Goal: Task Accomplishment & Management: Use online tool/utility

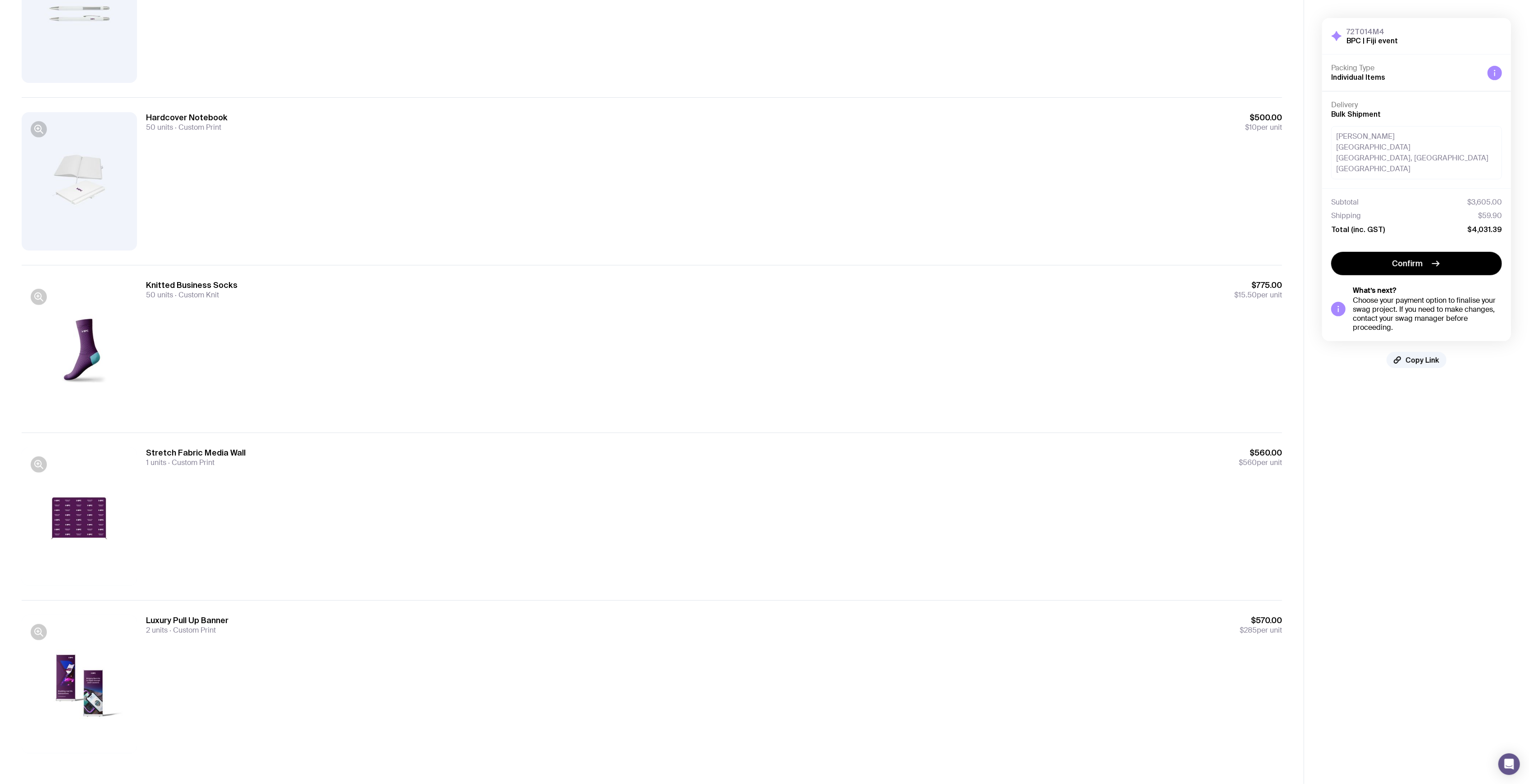
scroll to position [499, 0]
click at [207, 461] on span "Custom Print" at bounding box center [190, 460] width 48 height 9
click at [288, 469] on div "Stretch Fabric Media Wall 1 units Custom Print $560.00 $560 per unit" at bounding box center [714, 515] width 1136 height 138
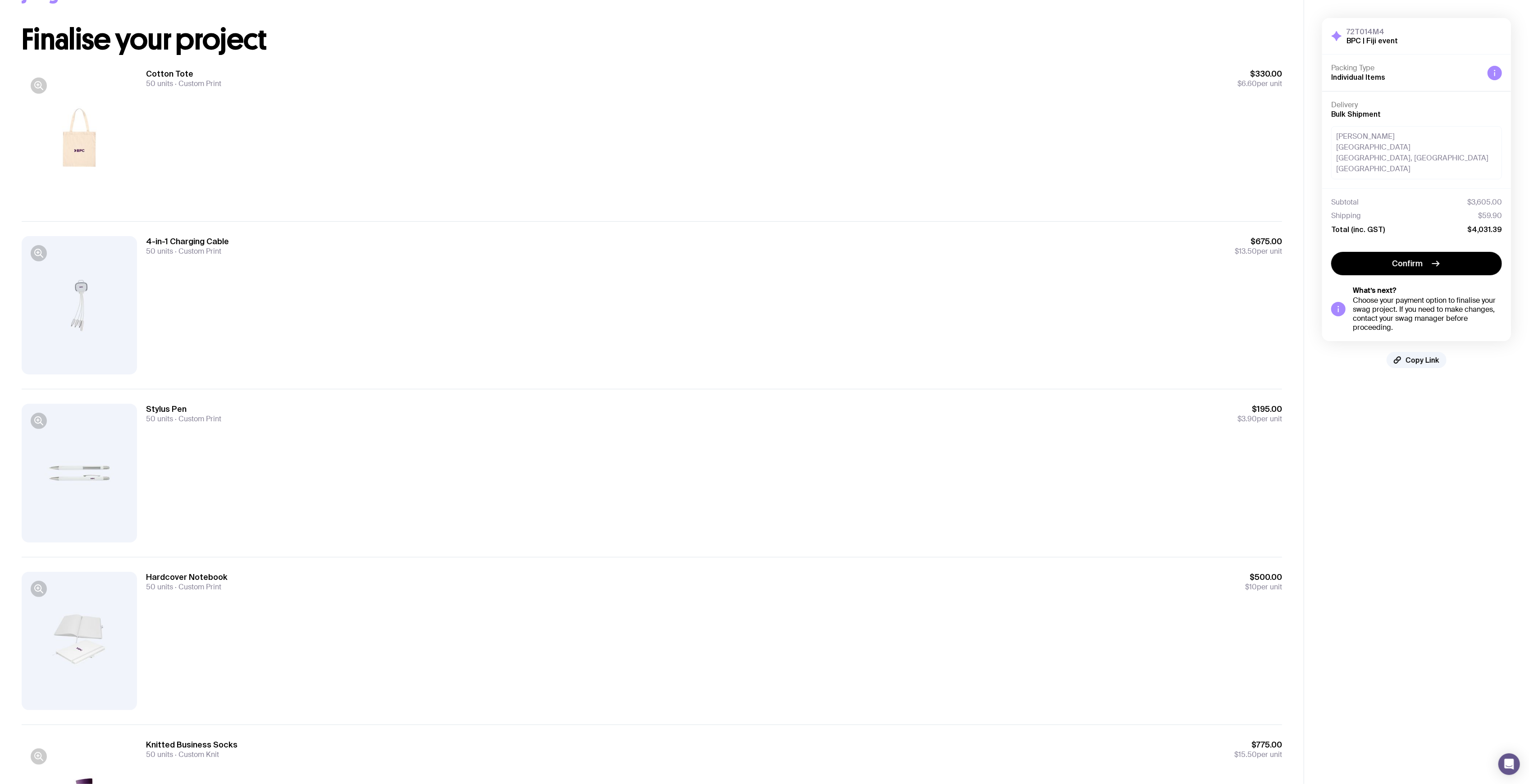
scroll to position [0, 0]
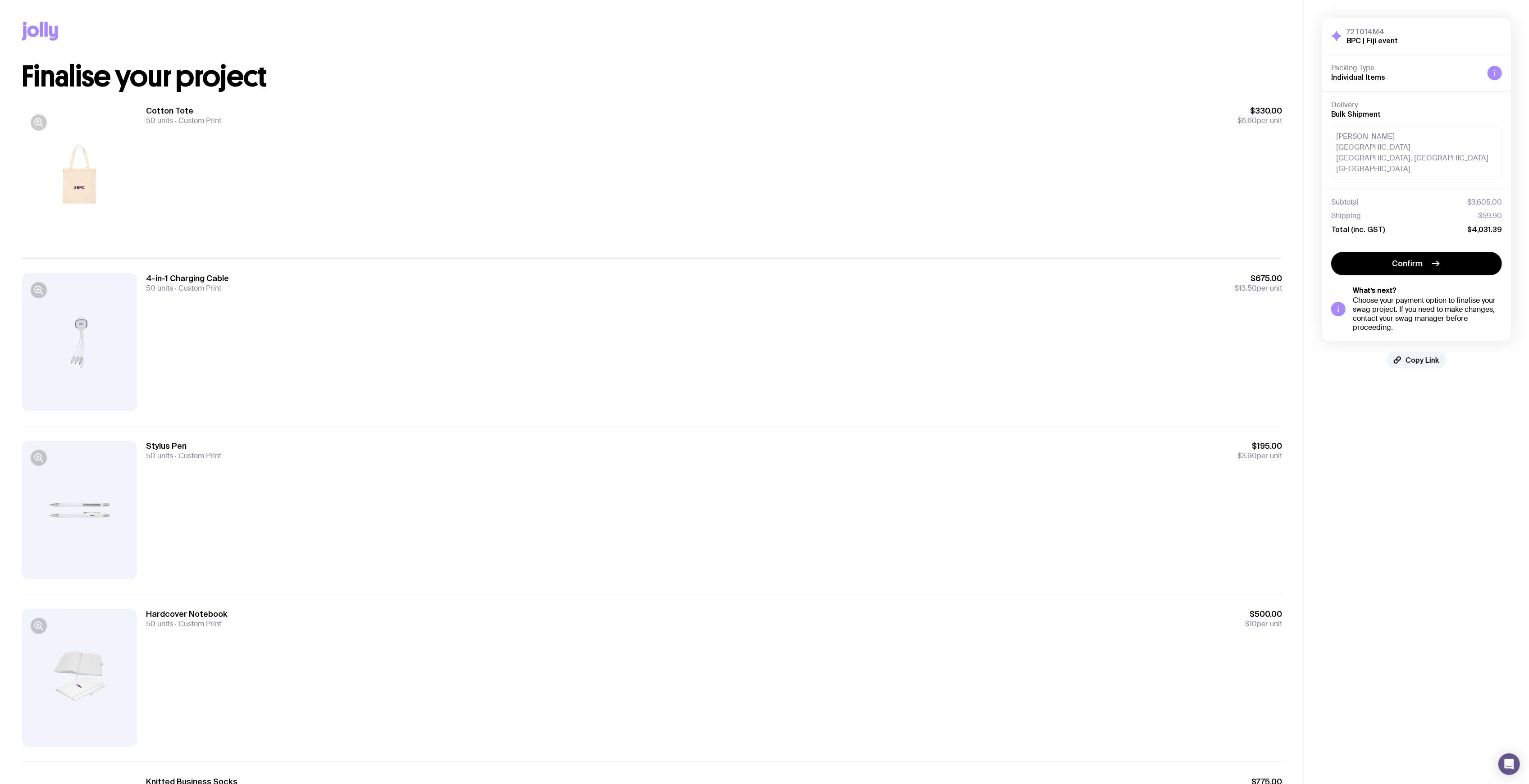
click at [855, 170] on div "Cotton Tote 50 units Custom Print $330.00 $6.60 per unit" at bounding box center [714, 174] width 1136 height 138
click at [680, 94] on div "Cotton Tote 50 units Custom Print $330.00 $6.60 per unit" at bounding box center [652, 174] width 1261 height 167
click at [680, 95] on div "Cotton Tote 50 units Custom Print $330.00 $6.60 per unit" at bounding box center [652, 174] width 1261 height 167
click at [689, 100] on div "Cotton Tote 50 units Custom Print $330.00 $6.60 per unit" at bounding box center [652, 174] width 1261 height 167
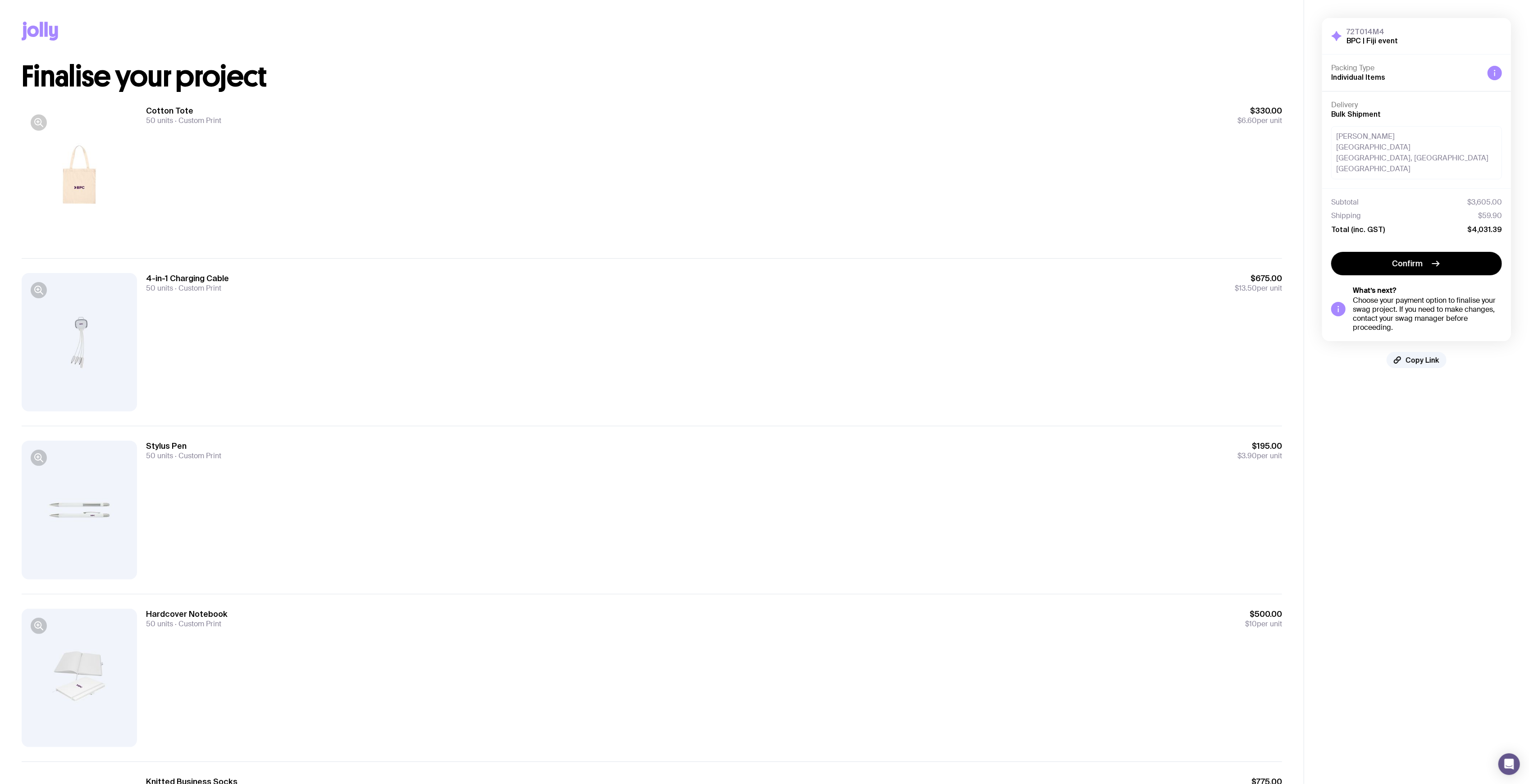
click at [687, 100] on div "Cotton Tote 50 units Custom Print $330.00 $6.60 per unit" at bounding box center [652, 174] width 1261 height 167
click at [687, 96] on div "Cotton Tote 50 units Custom Print $330.00 $6.60 per unit" at bounding box center [652, 174] width 1261 height 167
click at [615, 95] on div "Cotton Tote 50 units Custom Print $330.00 $6.60 per unit" at bounding box center [652, 174] width 1261 height 167
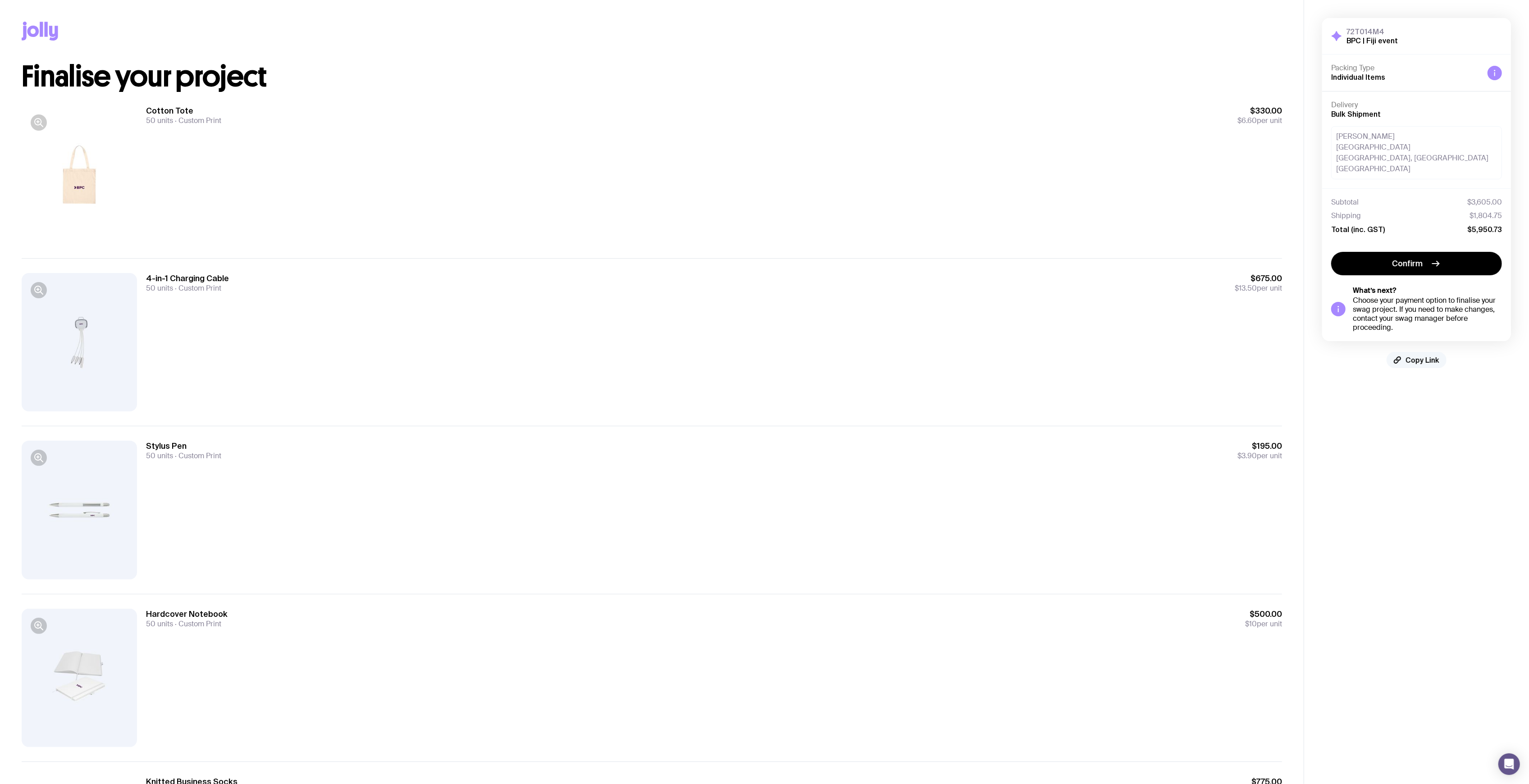
click at [1407, 355] on span "Copy Link" at bounding box center [1421, 360] width 33 height 9
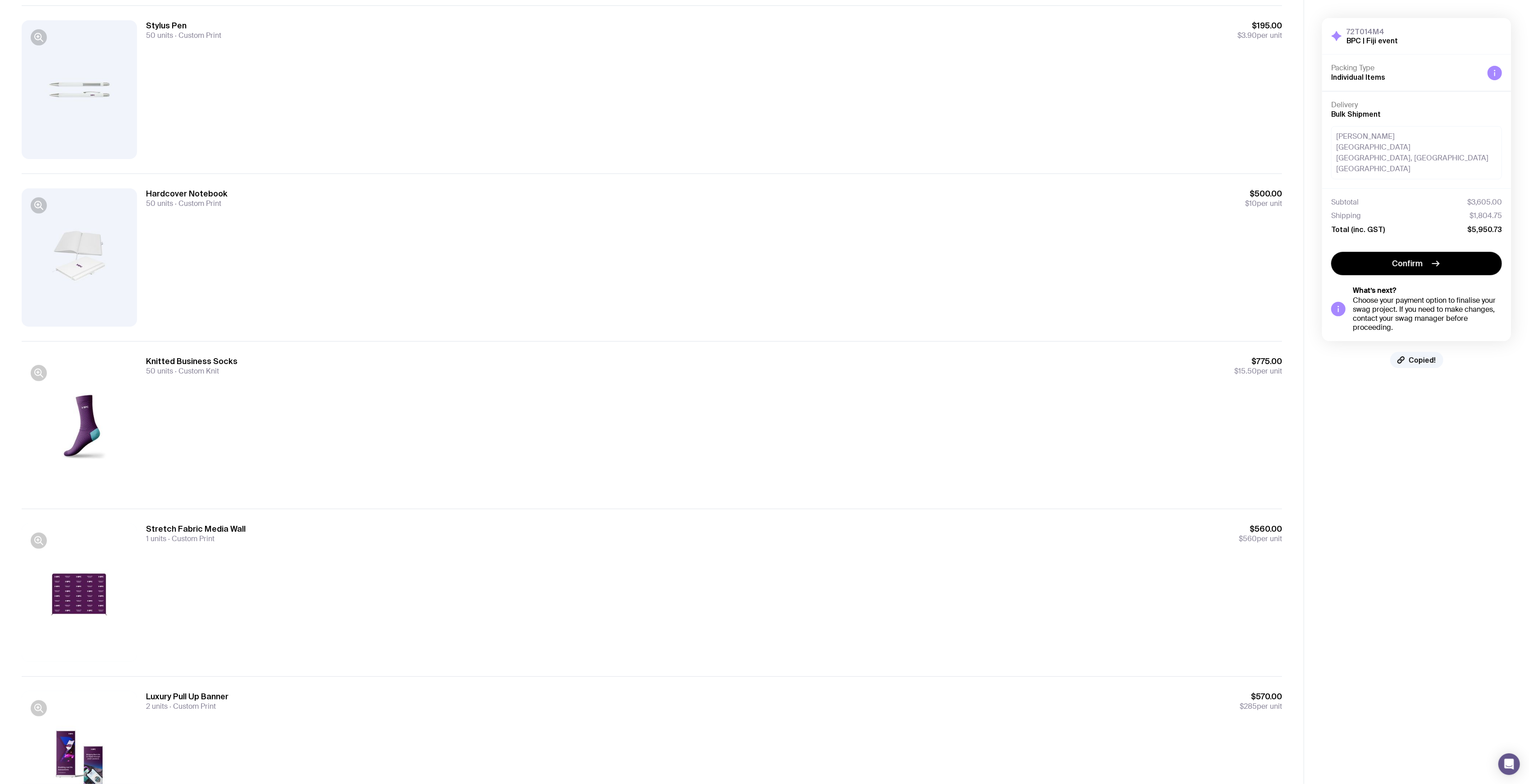
scroll to position [499, 0]
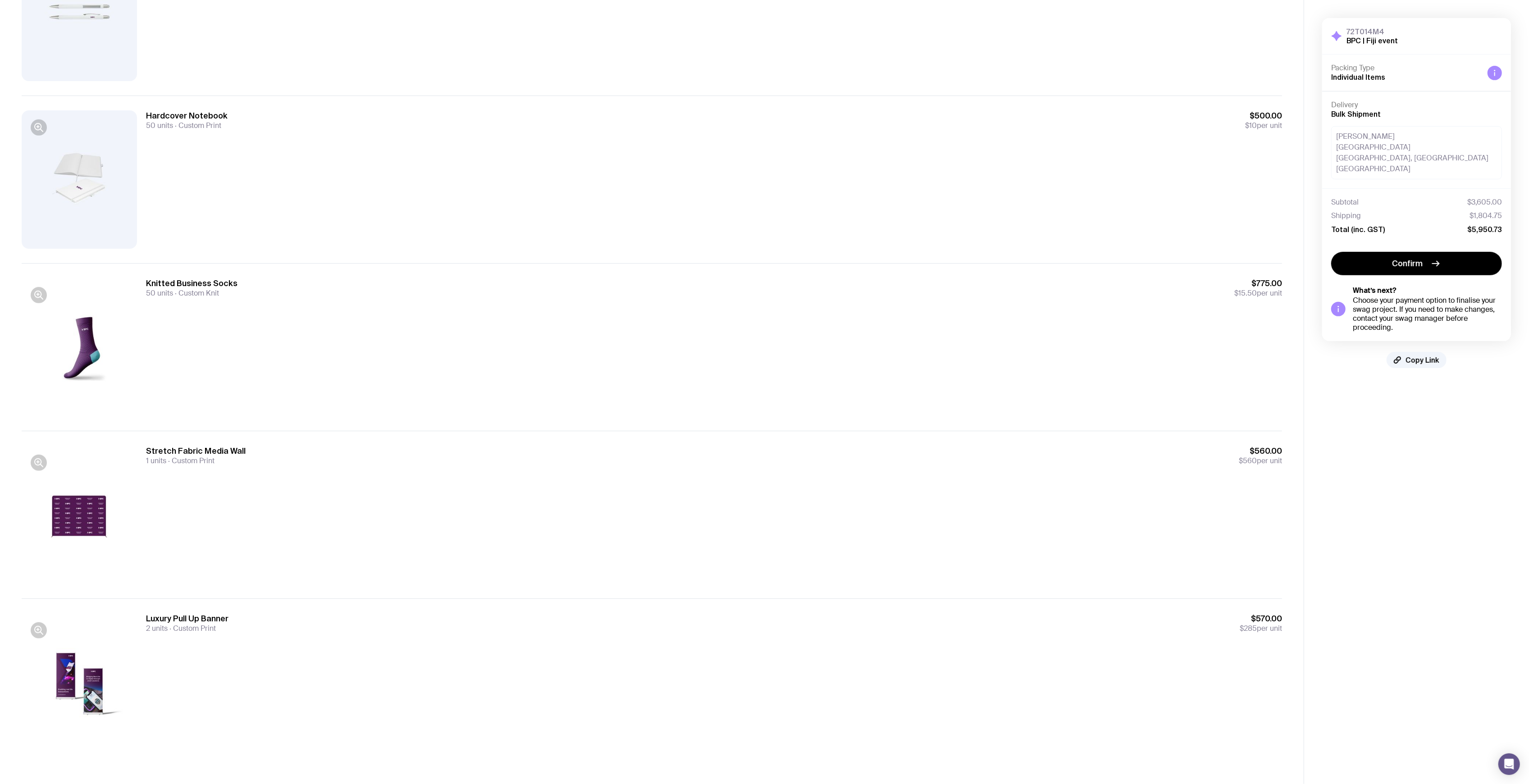
click at [669, 323] on div "Knitted Business Socks 50 units Custom Knit $775.00 $15.50 per unit" at bounding box center [714, 347] width 1136 height 138
click at [541, 320] on div "Knitted Business Socks 50 units Custom Knit $775.00 $15.50 per unit" at bounding box center [714, 347] width 1136 height 138
click at [1476, 404] on aside "72T014M4 BPC | [GEOGRAPHIC_DATA] event Hide Details Packing Type Individual Ite…" at bounding box center [1416, 142] width 225 height 1282
click at [1473, 408] on aside "72T014M4 BPC | [GEOGRAPHIC_DATA] event Hide Details Packing Type Individual Ite…" at bounding box center [1416, 142] width 225 height 1282
click at [836, 432] on div "Stretch Fabric Media Wall 1 units Custom Print $560.00 $560 per unit" at bounding box center [652, 514] width 1261 height 167
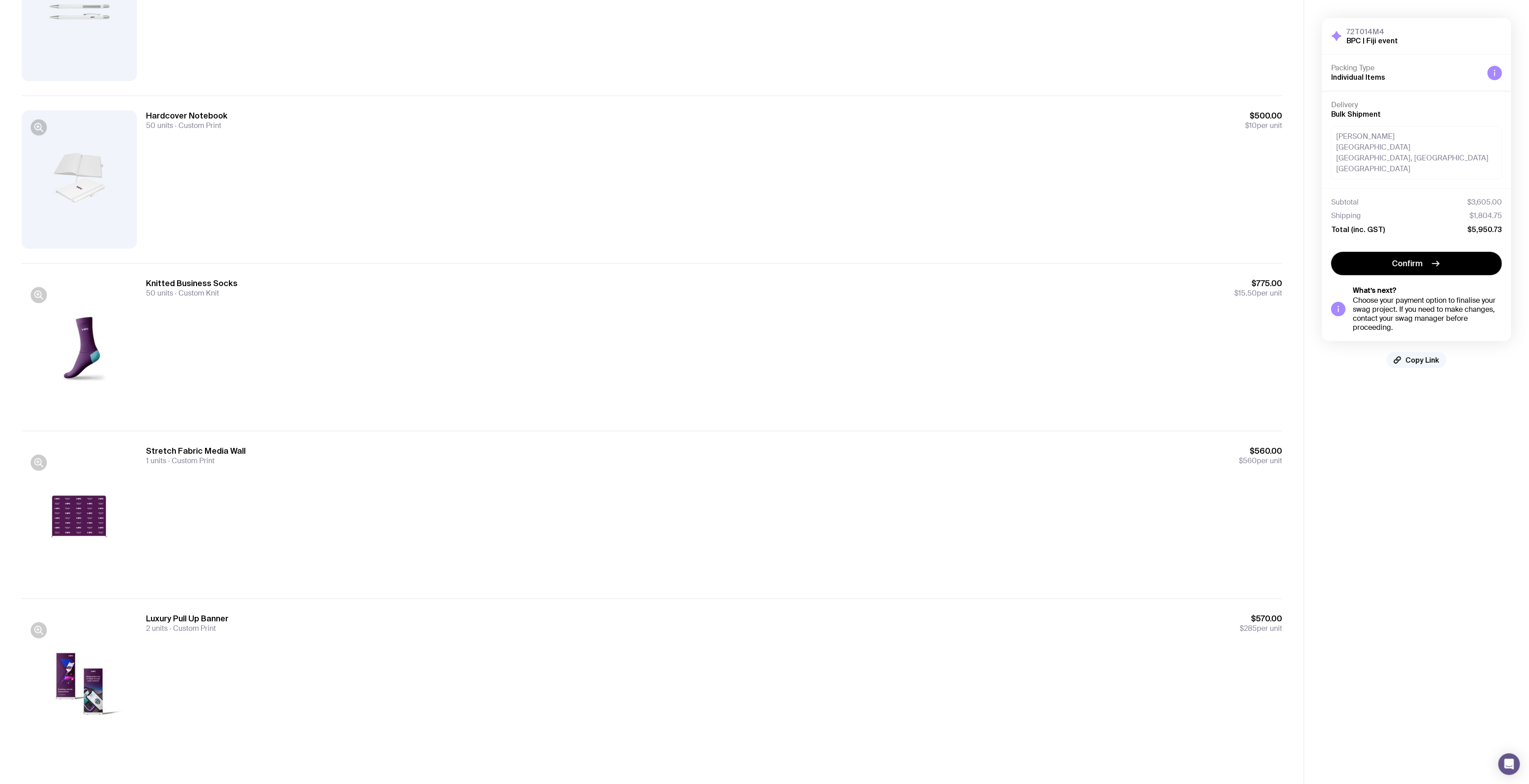
click at [1415, 352] on button "Copy Link" at bounding box center [1416, 360] width 60 height 16
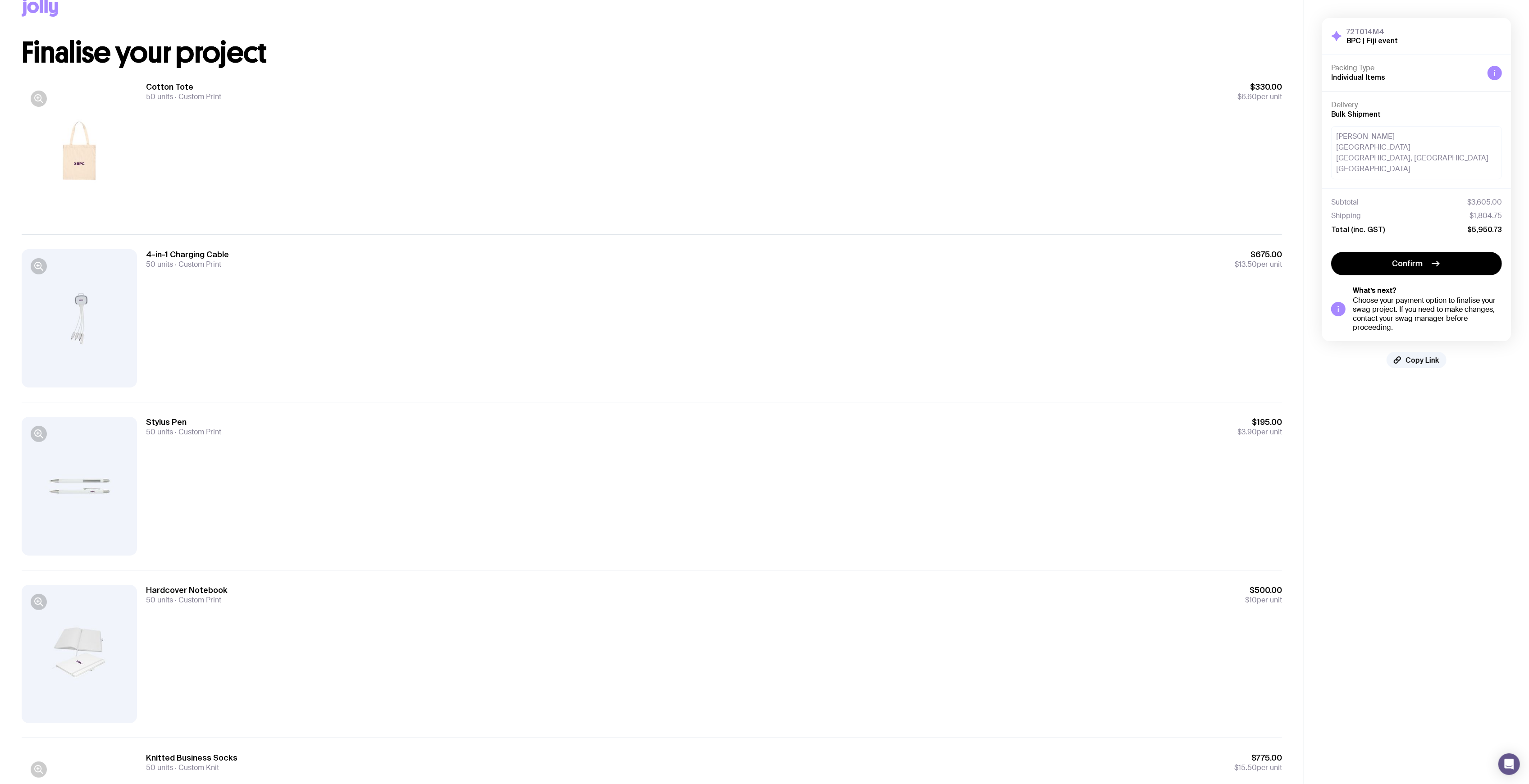
scroll to position [0, 0]
